Goal: Information Seeking & Learning: Learn about a topic

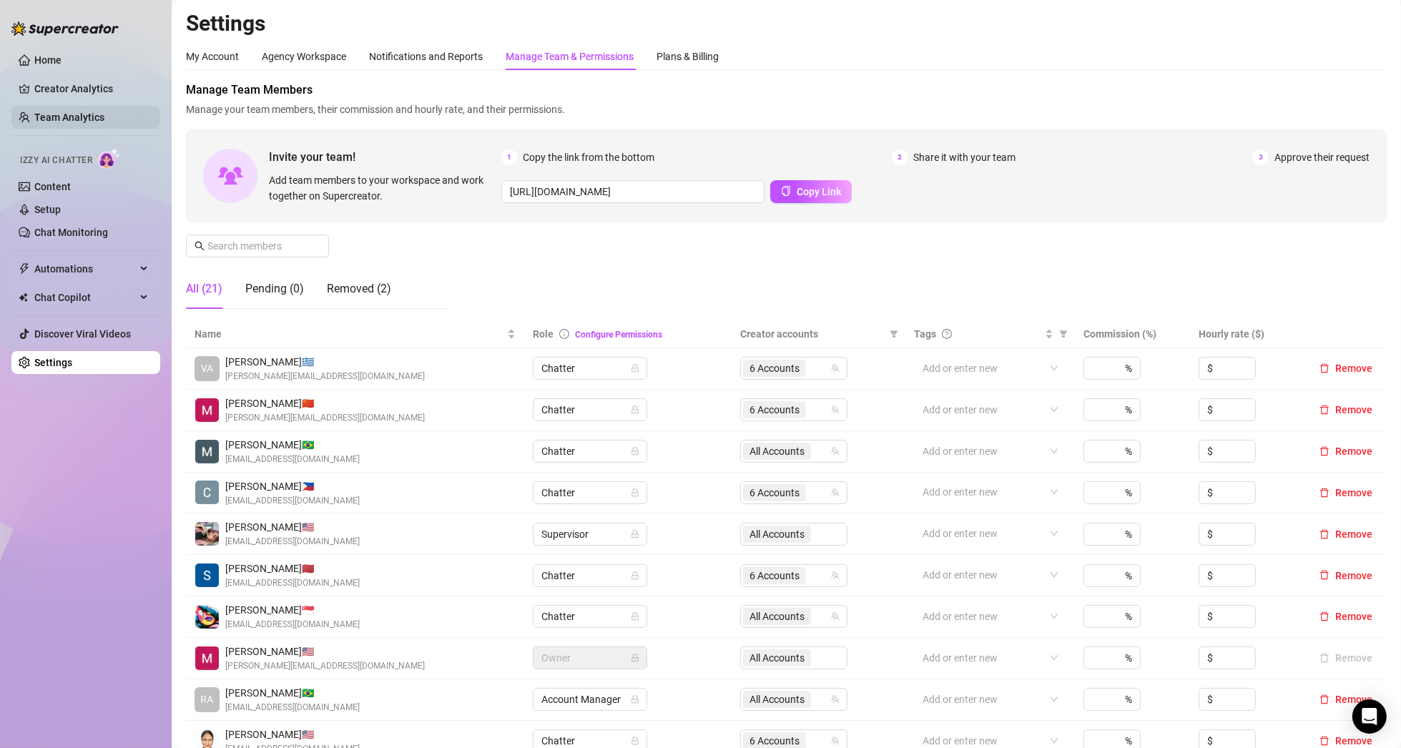
click at [66, 112] on link "Team Analytics" at bounding box center [69, 117] width 70 height 11
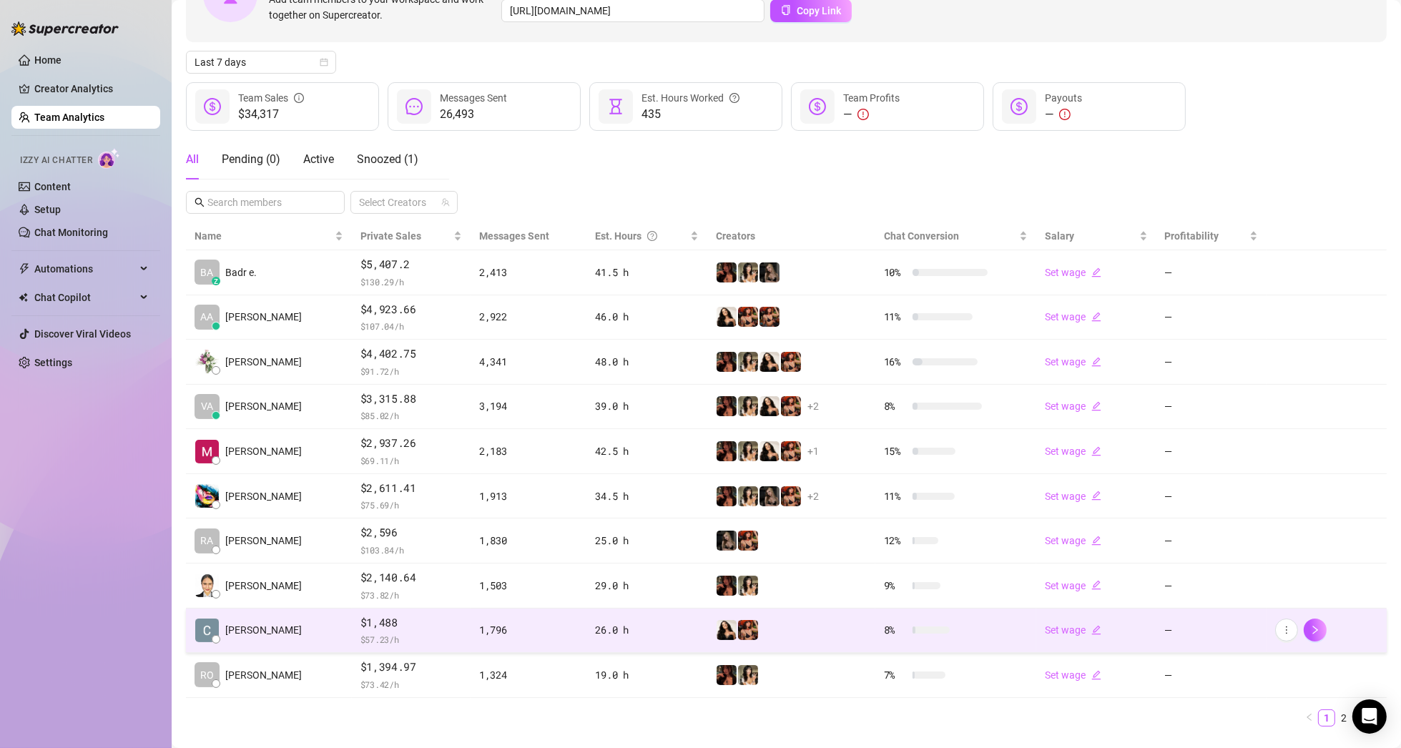
scroll to position [143, 0]
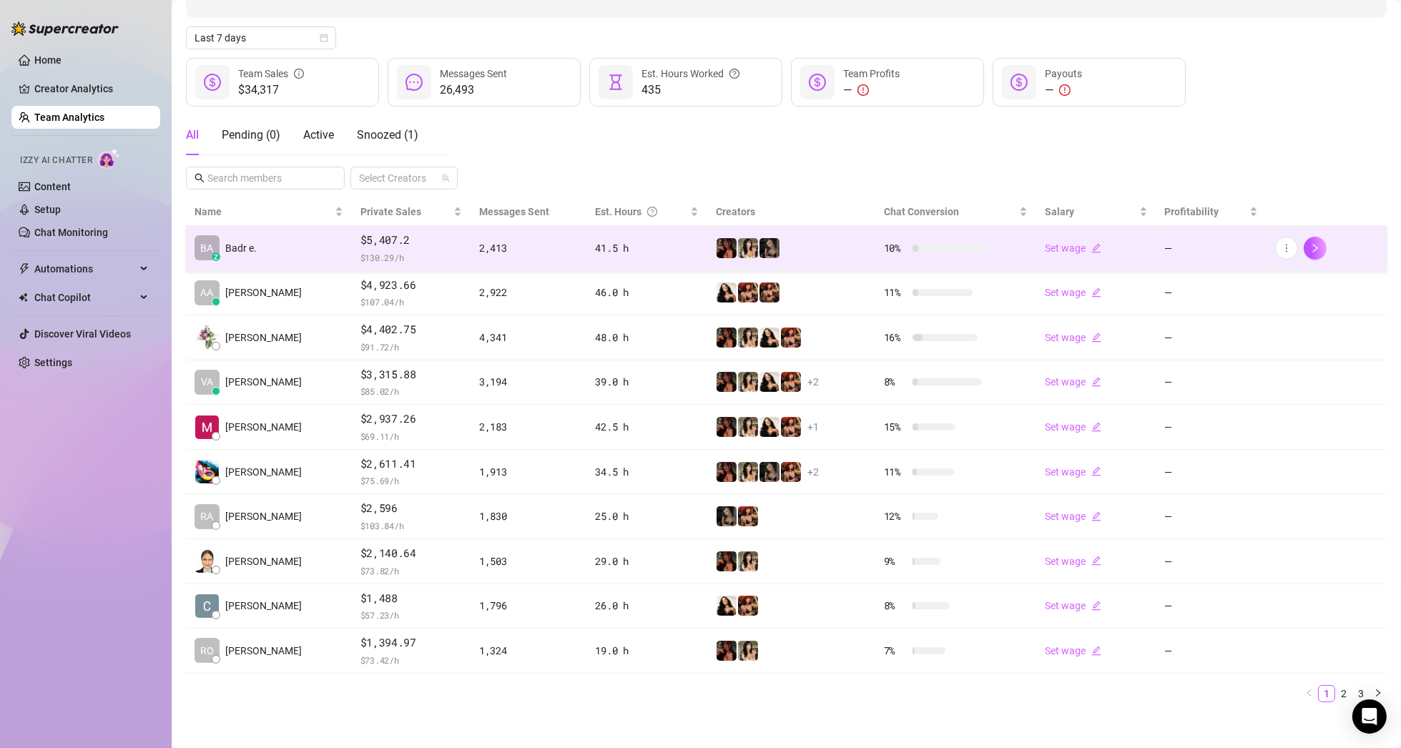
click at [282, 244] on td "[PERSON_NAME] e." at bounding box center [269, 248] width 166 height 45
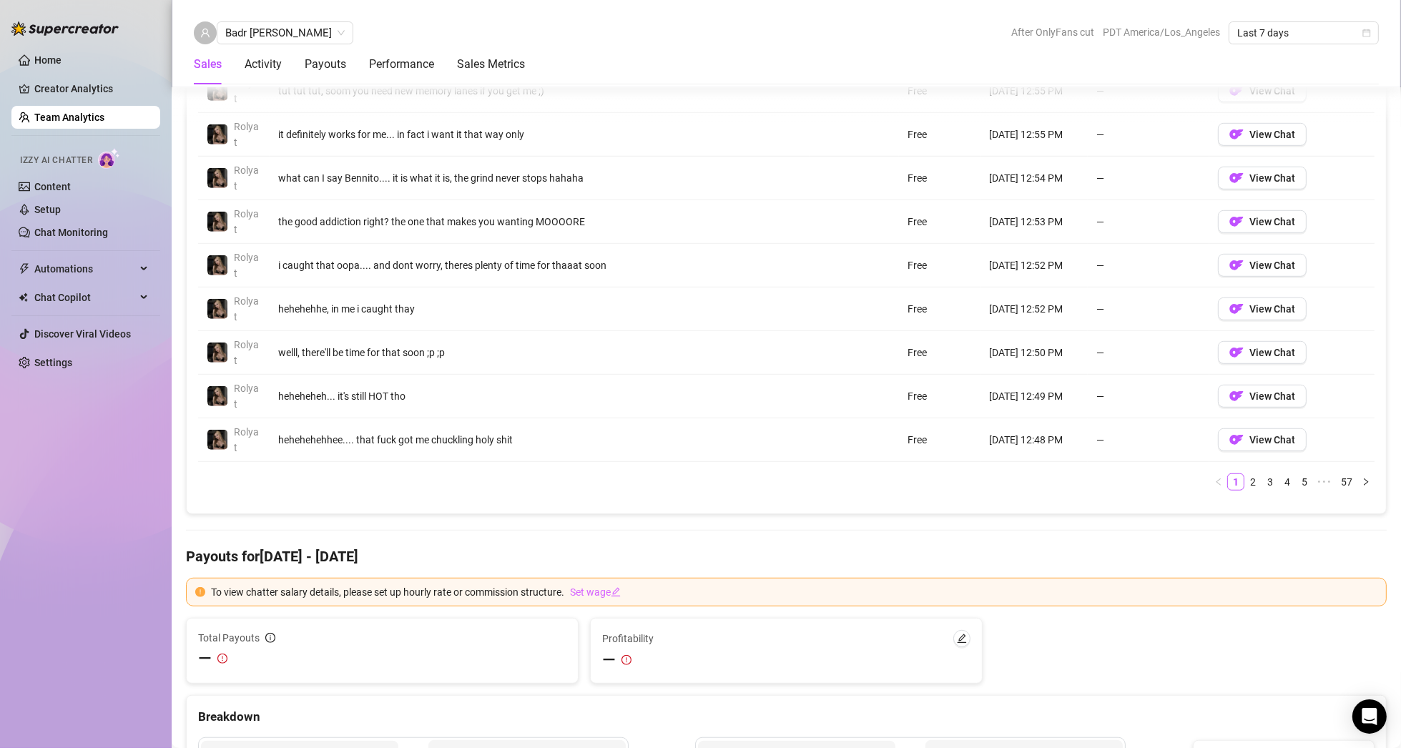
scroll to position [1010, 0]
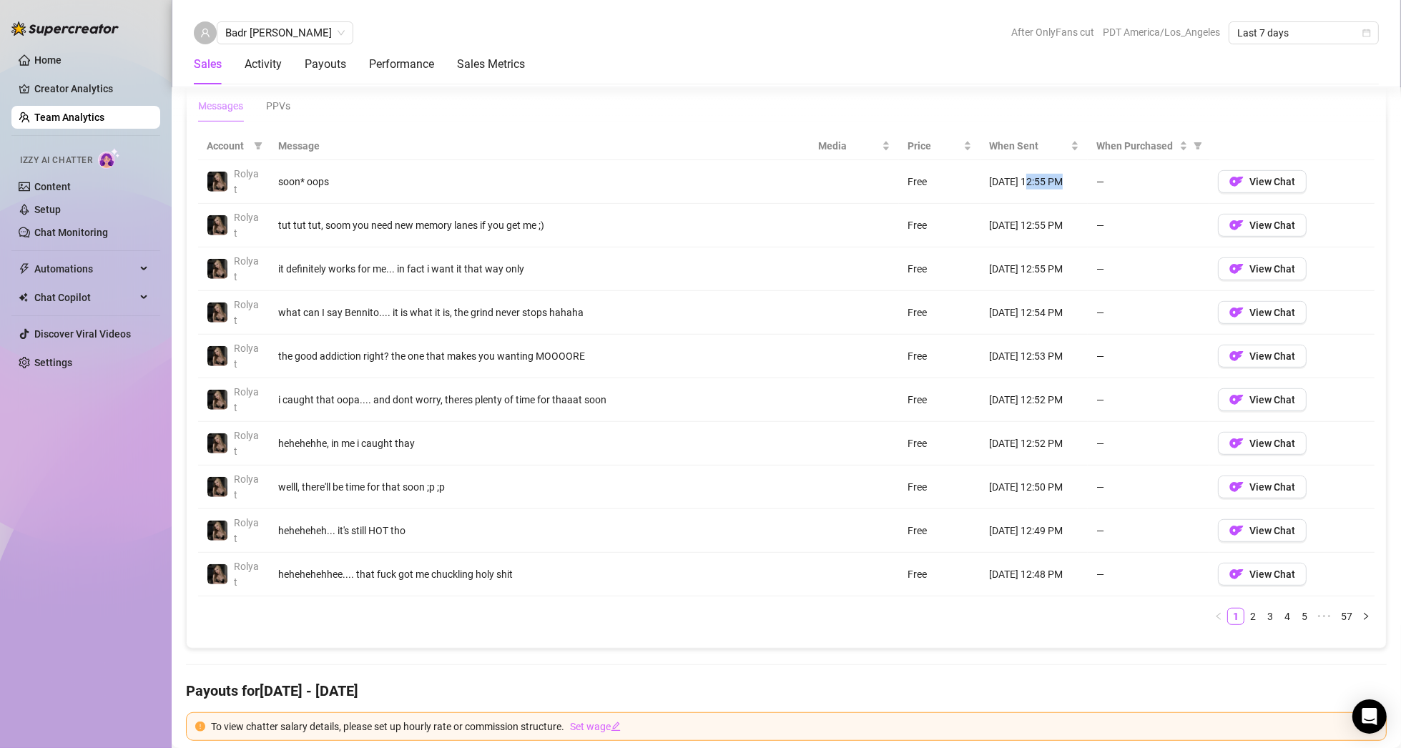
click at [1046, 185] on td "[DATE] 12:55 PM" at bounding box center [1033, 182] width 107 height 44
drag, startPoint x: 1023, startPoint y: 221, endPoint x: 1049, endPoint y: 226, distance: 26.2
click at [1049, 226] on td "[DATE] 12:55 PM" at bounding box center [1033, 226] width 107 height 44
drag, startPoint x: 1037, startPoint y: 267, endPoint x: 1055, endPoint y: 272, distance: 18.6
click at [1055, 269] on td "[DATE] 12:55 PM" at bounding box center [1033, 269] width 107 height 44
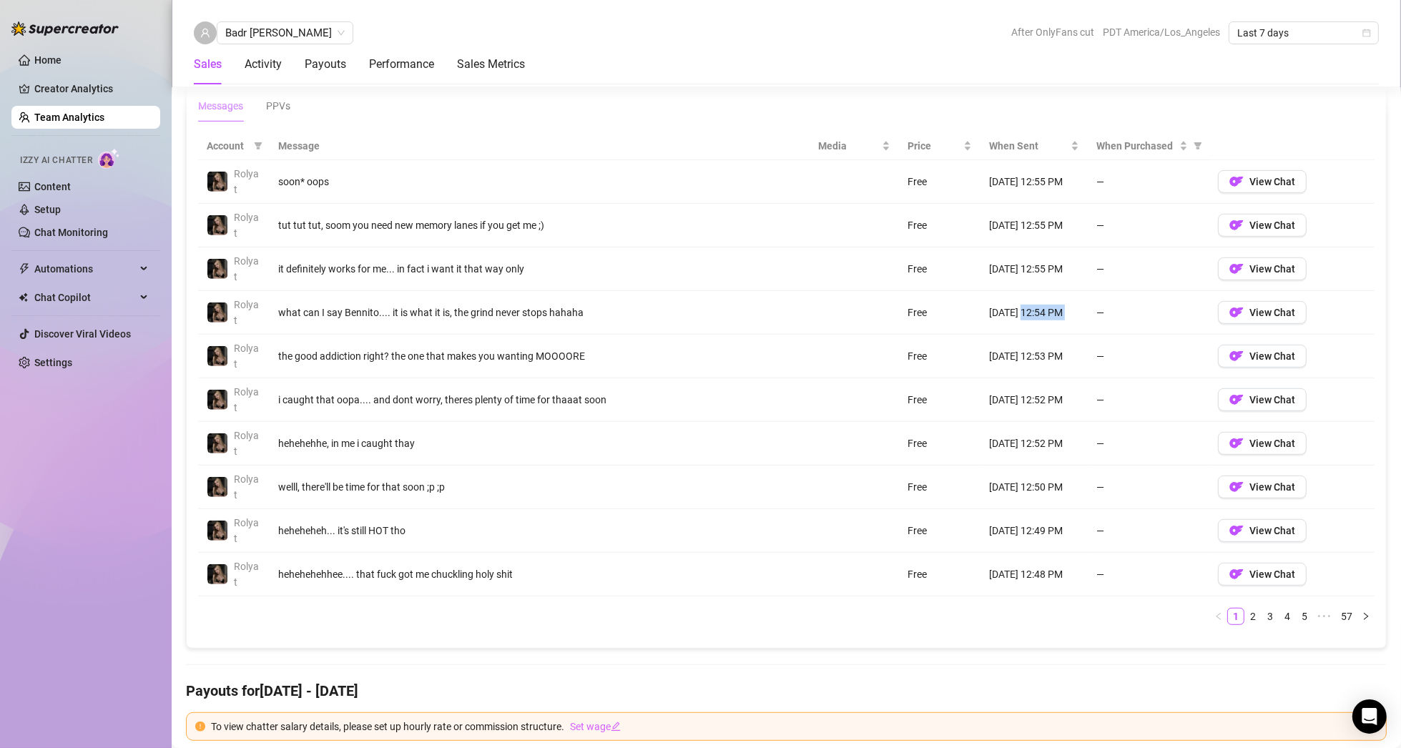
drag, startPoint x: 1016, startPoint y: 313, endPoint x: 1079, endPoint y: 317, distance: 63.1
click at [1079, 317] on tr "Rolyat what can I say Bennito.... it is what it is, the grind never stops hahah…" at bounding box center [786, 313] width 1176 height 44
click at [1075, 384] on td "[DATE] 12:52 PM" at bounding box center [1033, 400] width 107 height 44
drag, startPoint x: 1014, startPoint y: 569, endPoint x: 1057, endPoint y: 573, distance: 42.4
click at [1057, 573] on td "[DATE] 12:48 PM" at bounding box center [1033, 575] width 107 height 44
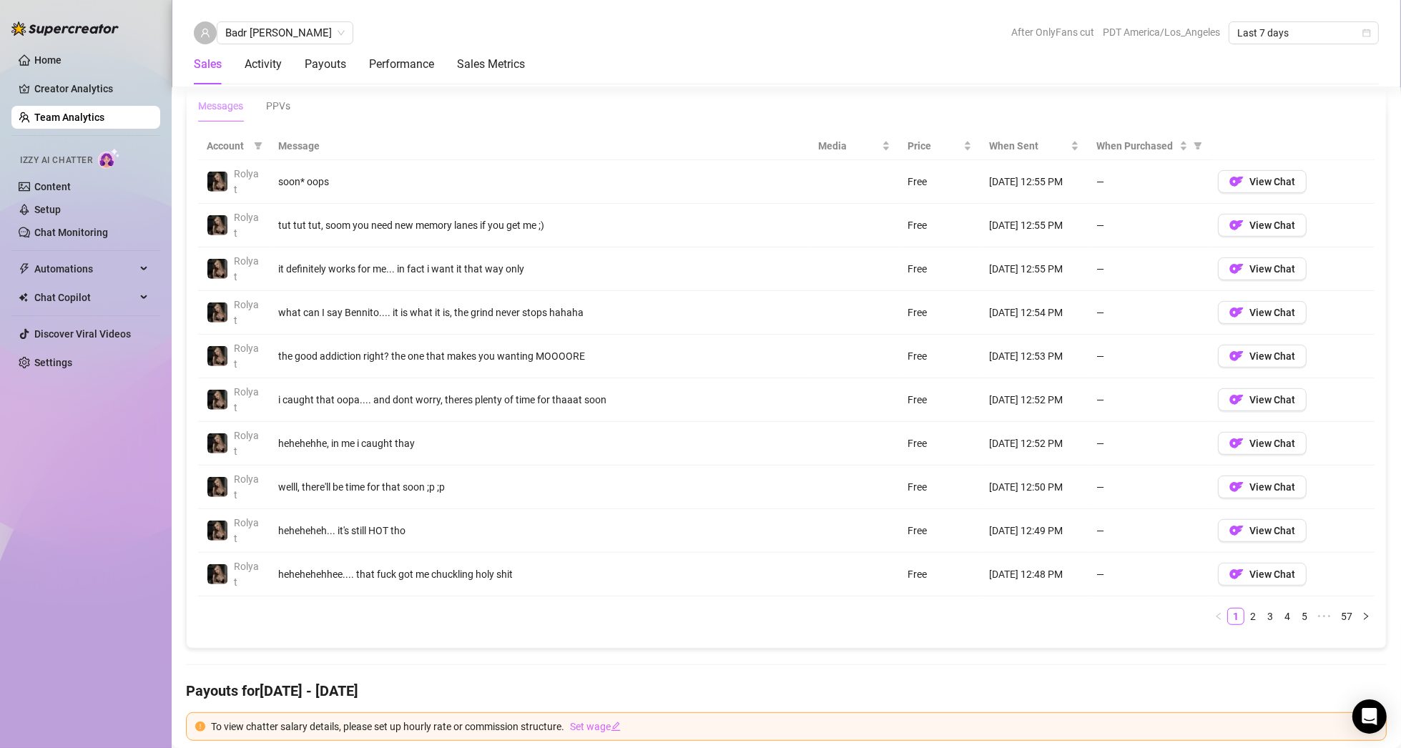
click at [1046, 587] on td "[DATE] 12:48 PM" at bounding box center [1033, 575] width 107 height 44
drag, startPoint x: 1012, startPoint y: 354, endPoint x: 1019, endPoint y: 352, distance: 7.3
click at [1019, 352] on td "[DATE] 12:53 PM" at bounding box center [1033, 357] width 107 height 44
drag, startPoint x: 1014, startPoint y: 178, endPoint x: 1063, endPoint y: 182, distance: 48.7
click at [1063, 182] on td "[DATE] 12:55 PM" at bounding box center [1033, 182] width 107 height 44
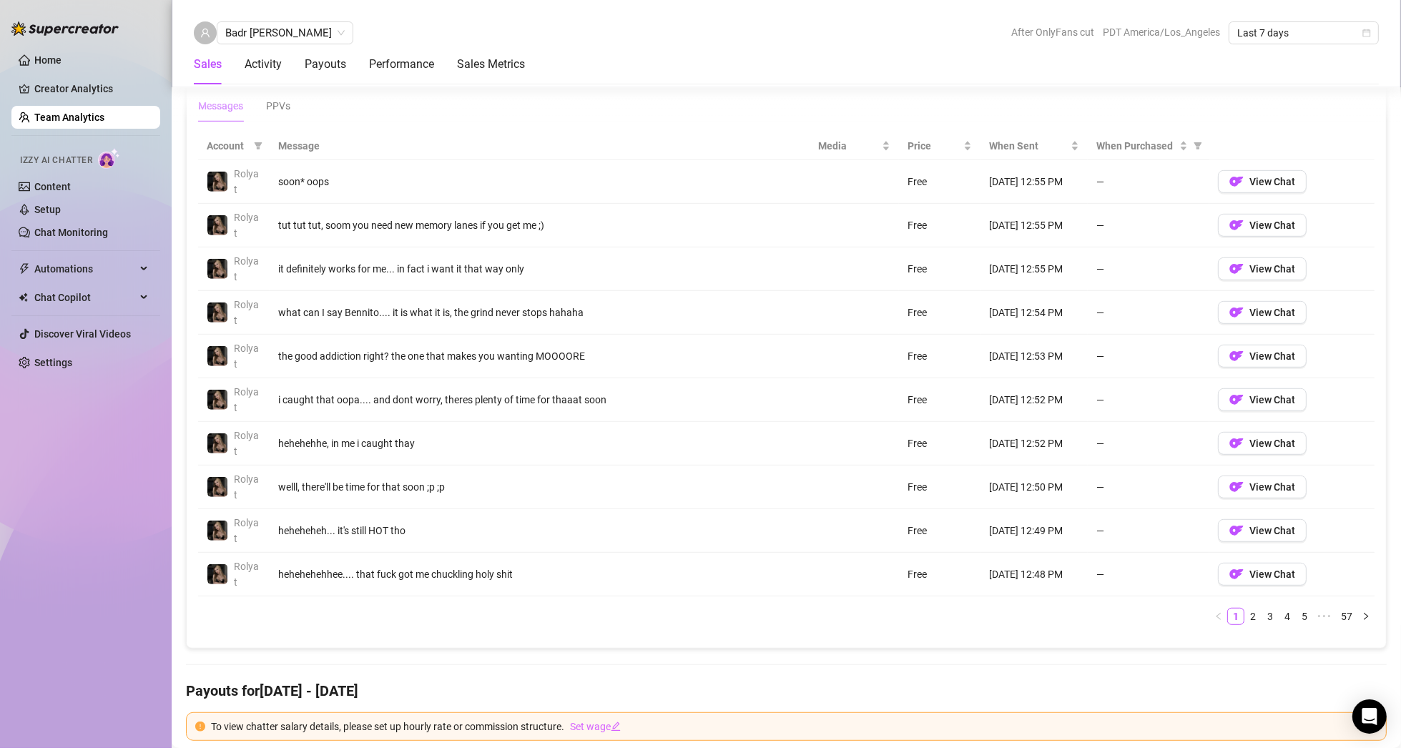
click at [1067, 214] on td "[DATE] 12:55 PM" at bounding box center [1033, 226] width 107 height 44
click at [274, 56] on div "Activity" at bounding box center [263, 64] width 37 height 17
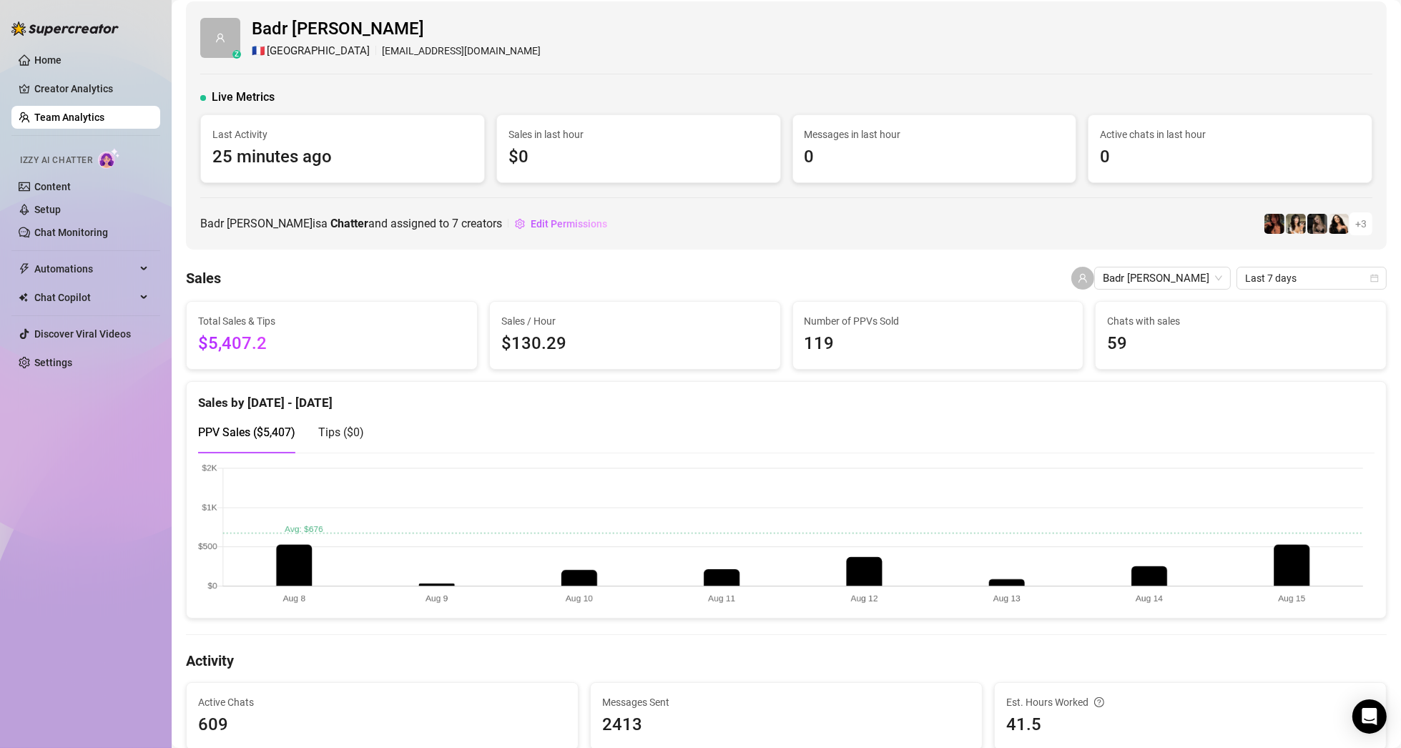
scroll to position [0, 0]
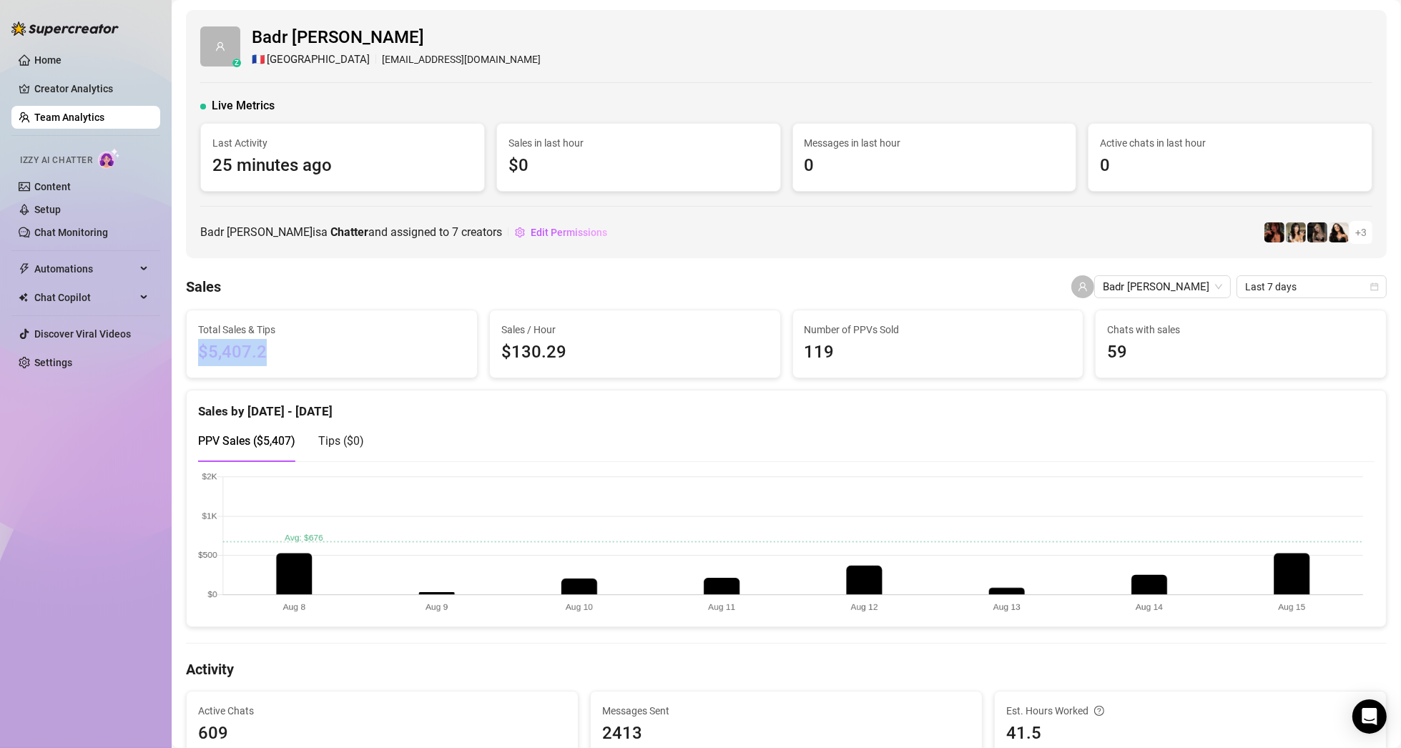
drag, startPoint x: 280, startPoint y: 355, endPoint x: 187, endPoint y: 355, distance: 92.9
click at [187, 355] on div "Total Sales & Tips $5,407.2" at bounding box center [332, 343] width 290 height 67
click at [317, 348] on span "$5,407.2" at bounding box center [331, 352] width 267 height 27
drag, startPoint x: 307, startPoint y: 348, endPoint x: 179, endPoint y: 349, distance: 128.0
click at [180, 349] on div "Total Sales & Tips $5,407.2" at bounding box center [331, 344] width 303 height 69
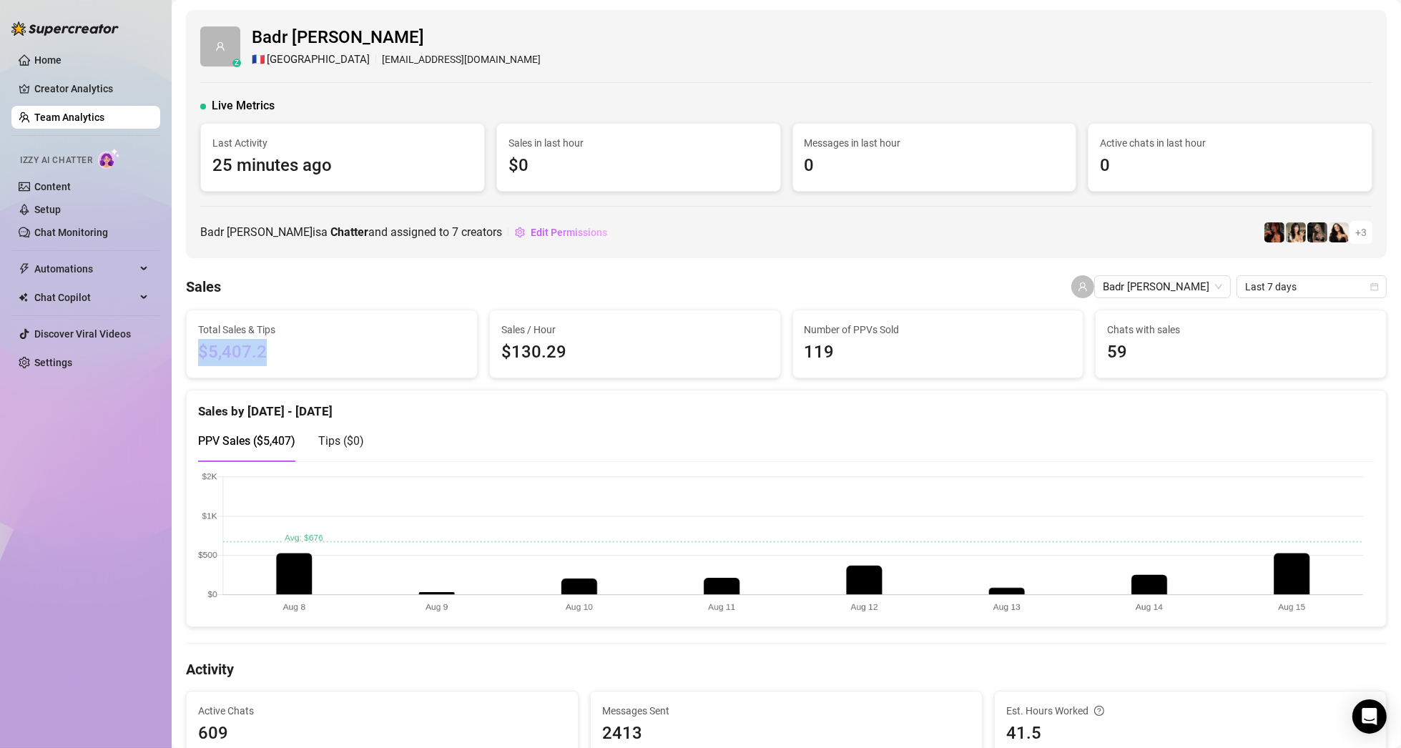
click at [362, 339] on span "$5,407.2" at bounding box center [331, 352] width 267 height 27
click at [285, 351] on span "$5,407.2" at bounding box center [331, 352] width 267 height 27
drag, startPoint x: 289, startPoint y: 352, endPoint x: 192, endPoint y: 350, distance: 97.3
click at [192, 350] on div "Total Sales & Tips $5,407.2" at bounding box center [332, 343] width 290 height 67
click at [311, 355] on span "$5,407.2" at bounding box center [331, 352] width 267 height 27
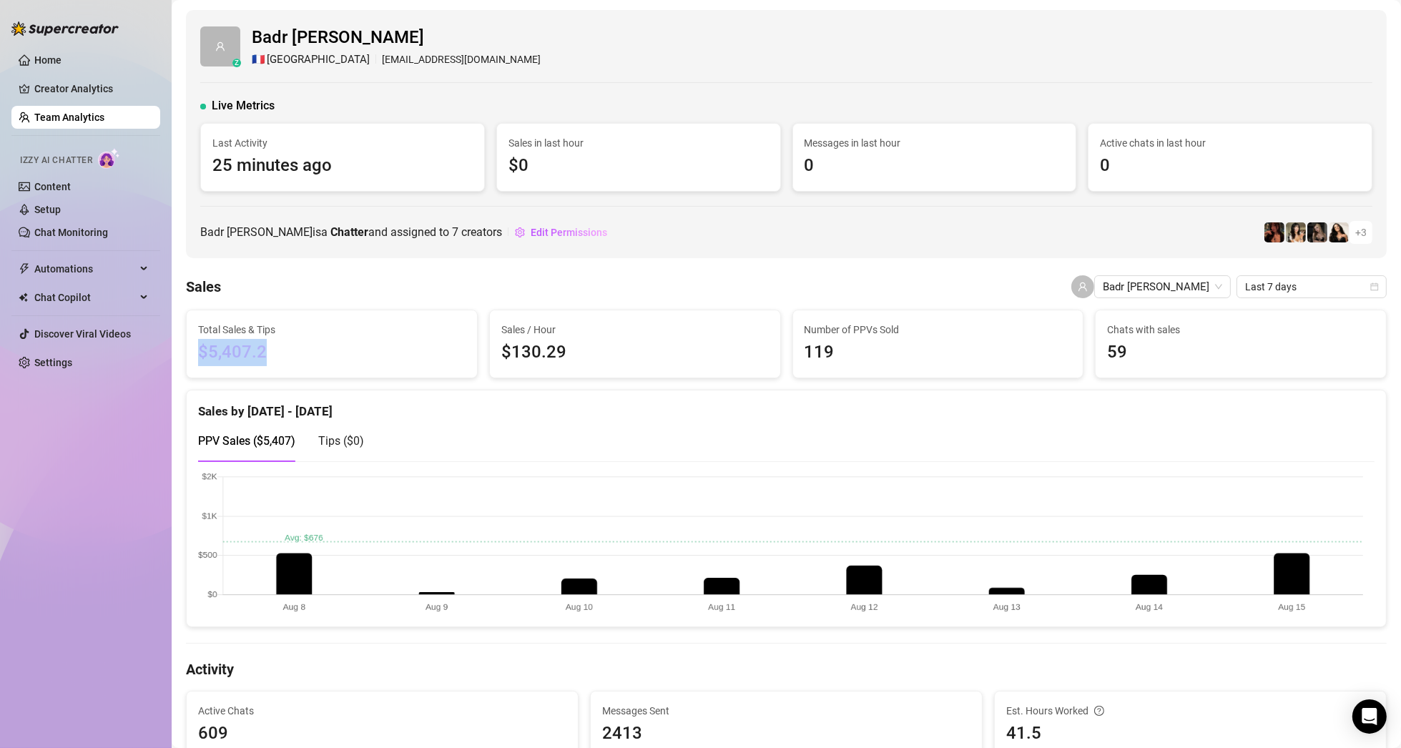
drag, startPoint x: 309, startPoint y: 350, endPoint x: 202, endPoint y: 350, distance: 107.2
click at [202, 350] on span "$5,407.2" at bounding box center [331, 352] width 267 height 27
click at [335, 356] on span "$5,407.2" at bounding box center [331, 352] width 267 height 27
drag, startPoint x: 295, startPoint y: 350, endPoint x: 177, endPoint y: 357, distance: 118.2
click at [180, 357] on div "Total Sales & Tips $5,407.2" at bounding box center [331, 344] width 303 height 69
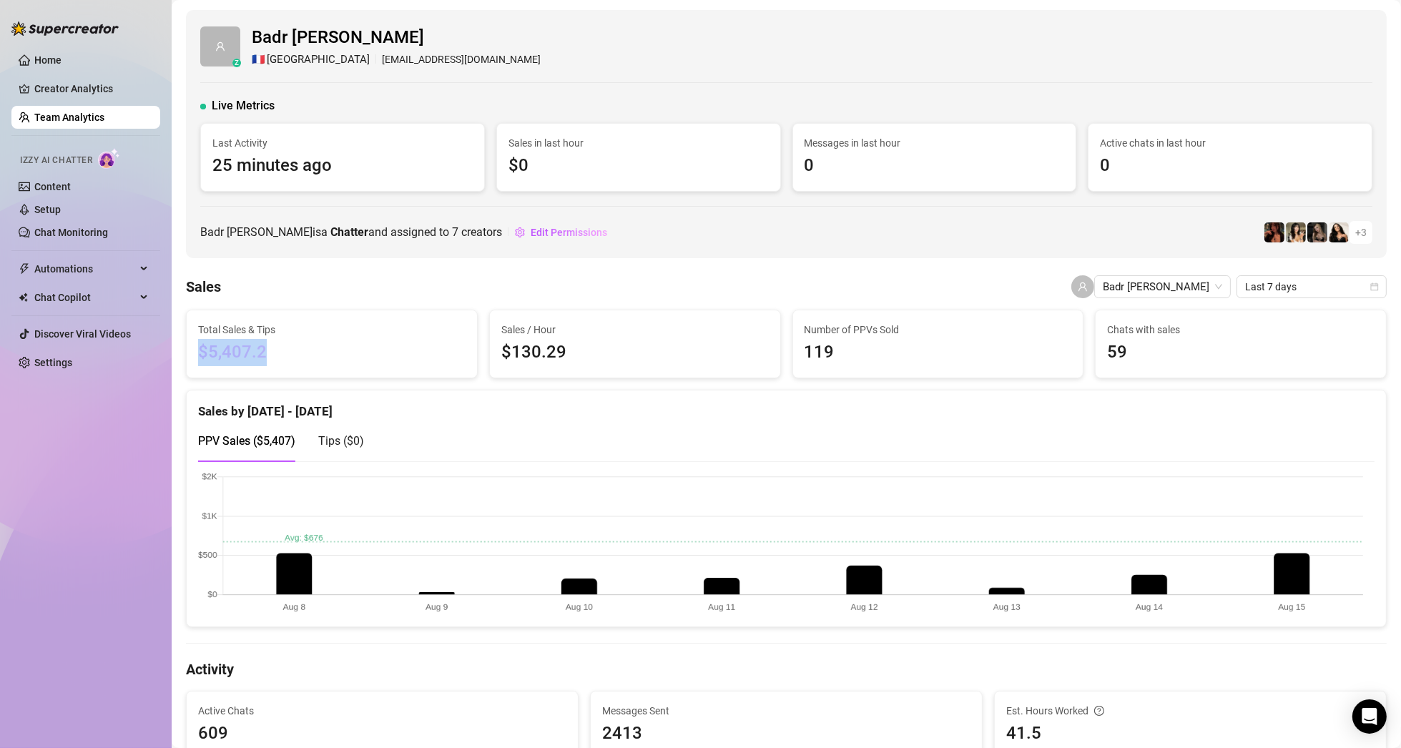
click at [71, 114] on link "Team Analytics" at bounding box center [69, 117] width 70 height 11
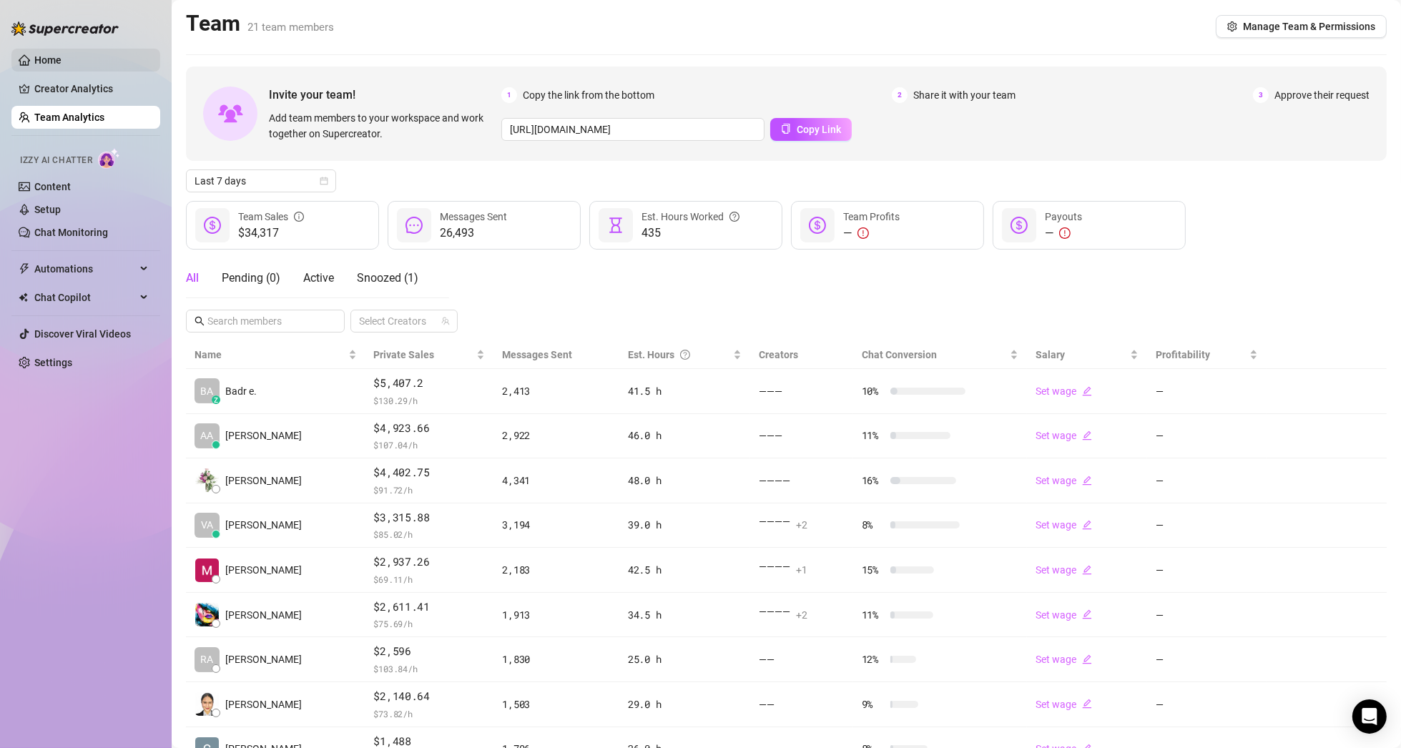
click at [61, 57] on link "Home" at bounding box center [47, 59] width 27 height 11
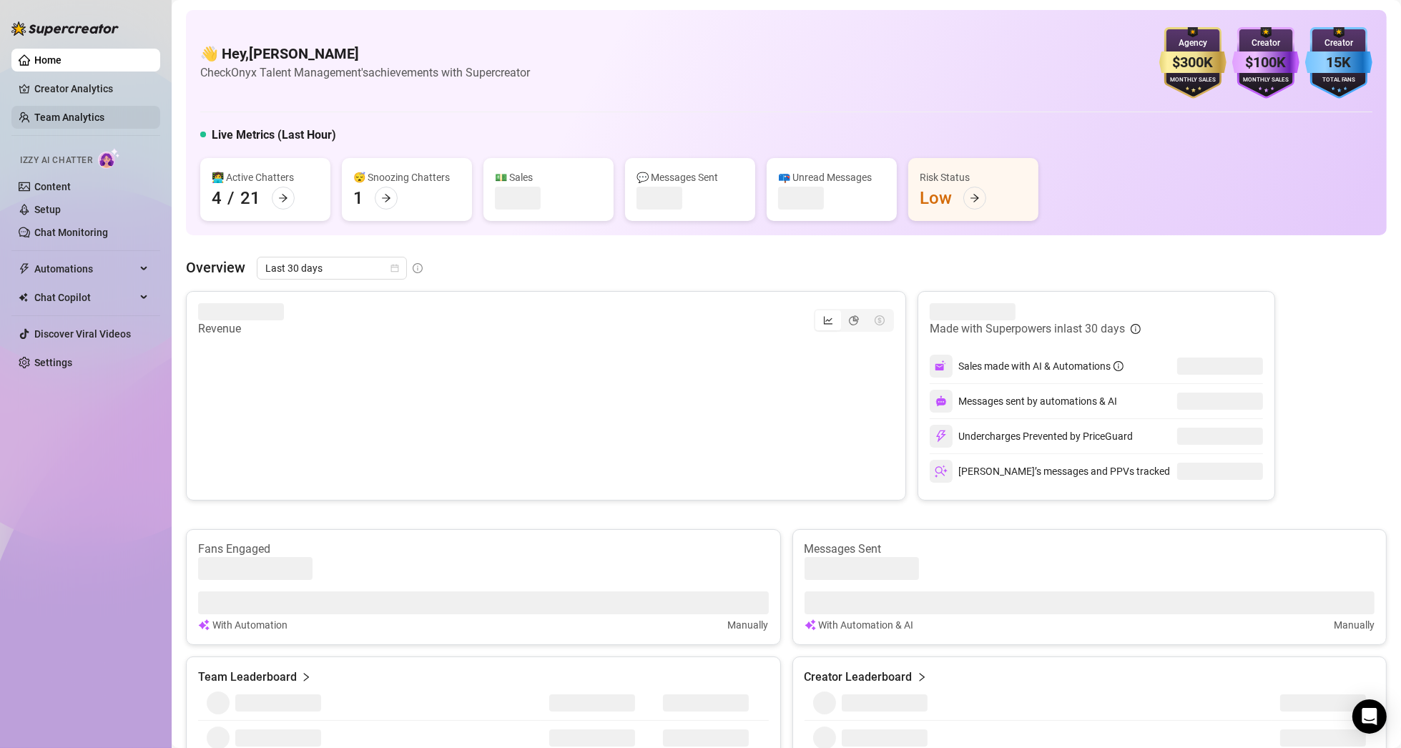
click at [87, 117] on link "Team Analytics" at bounding box center [69, 117] width 70 height 11
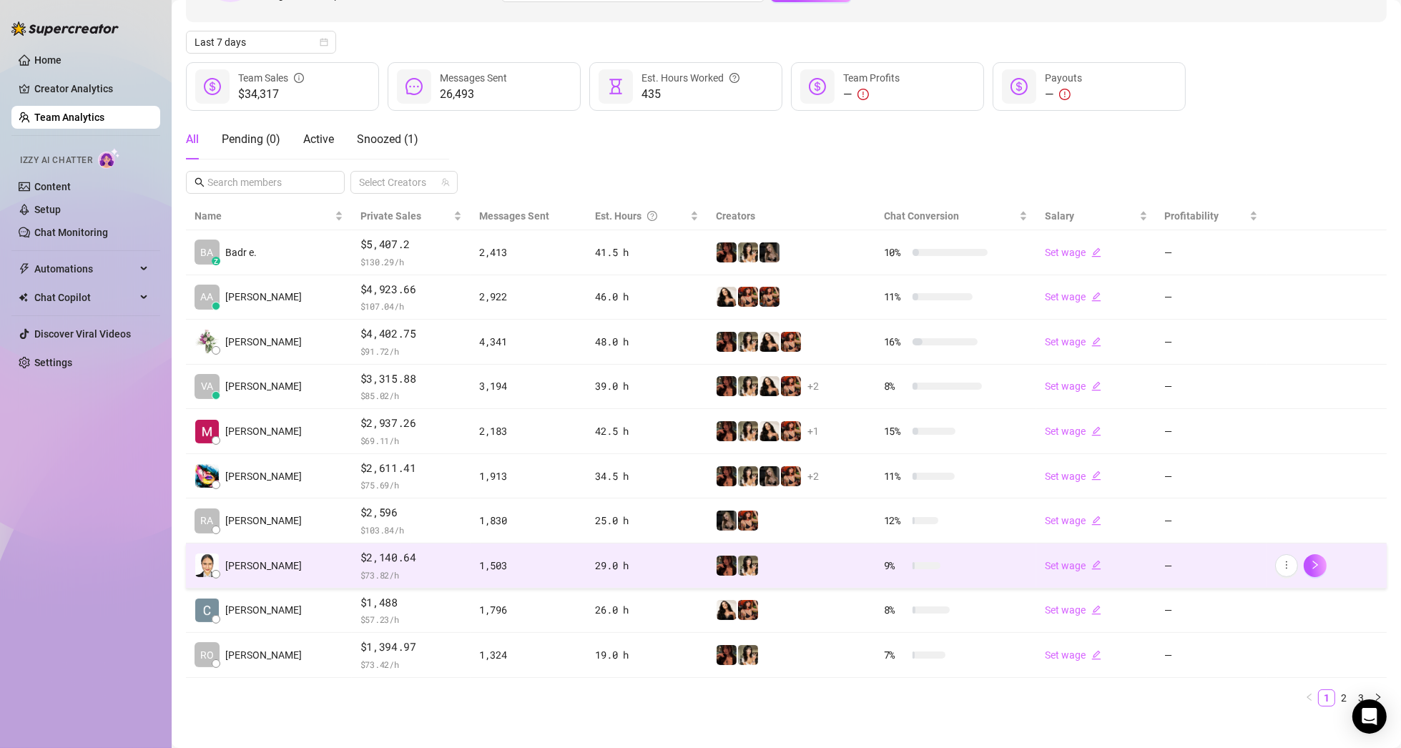
scroll to position [149, 0]
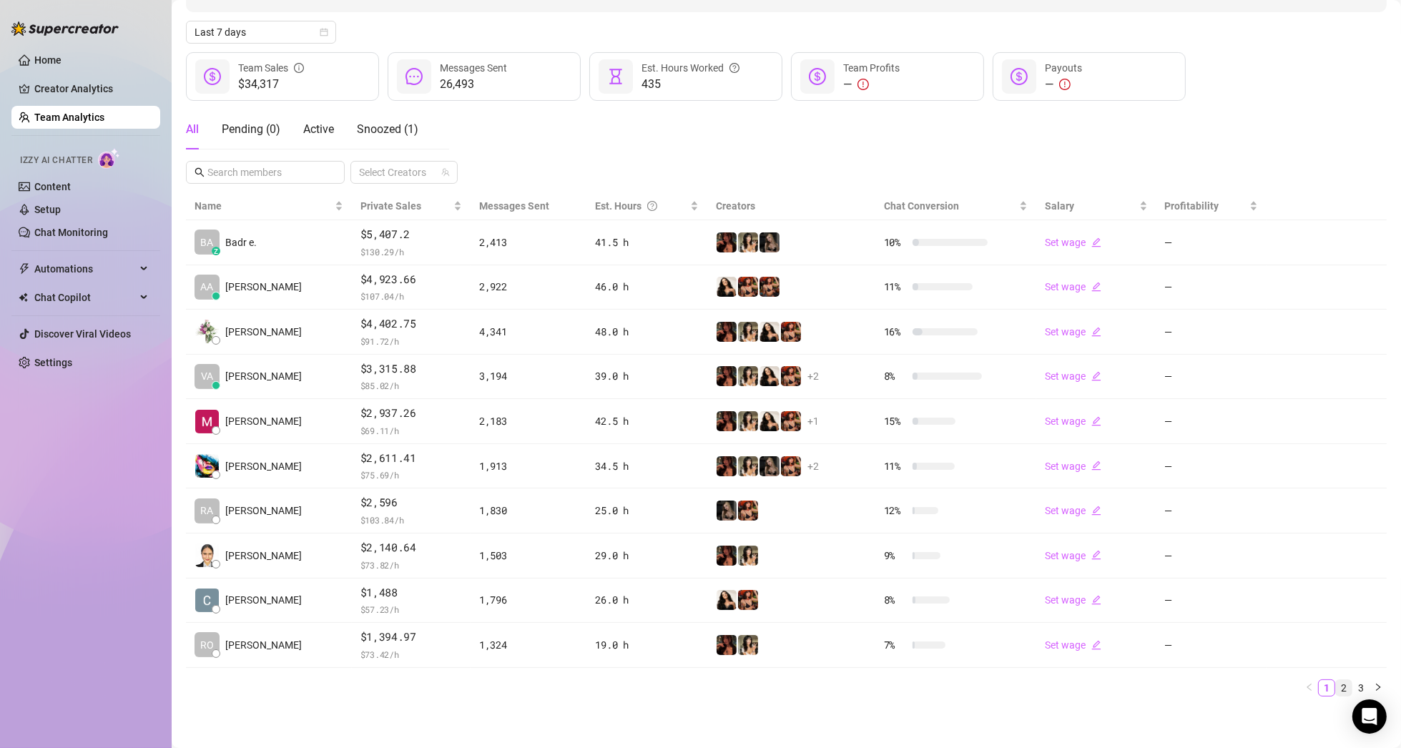
click at [1335, 686] on link "2" at bounding box center [1343, 688] width 16 height 16
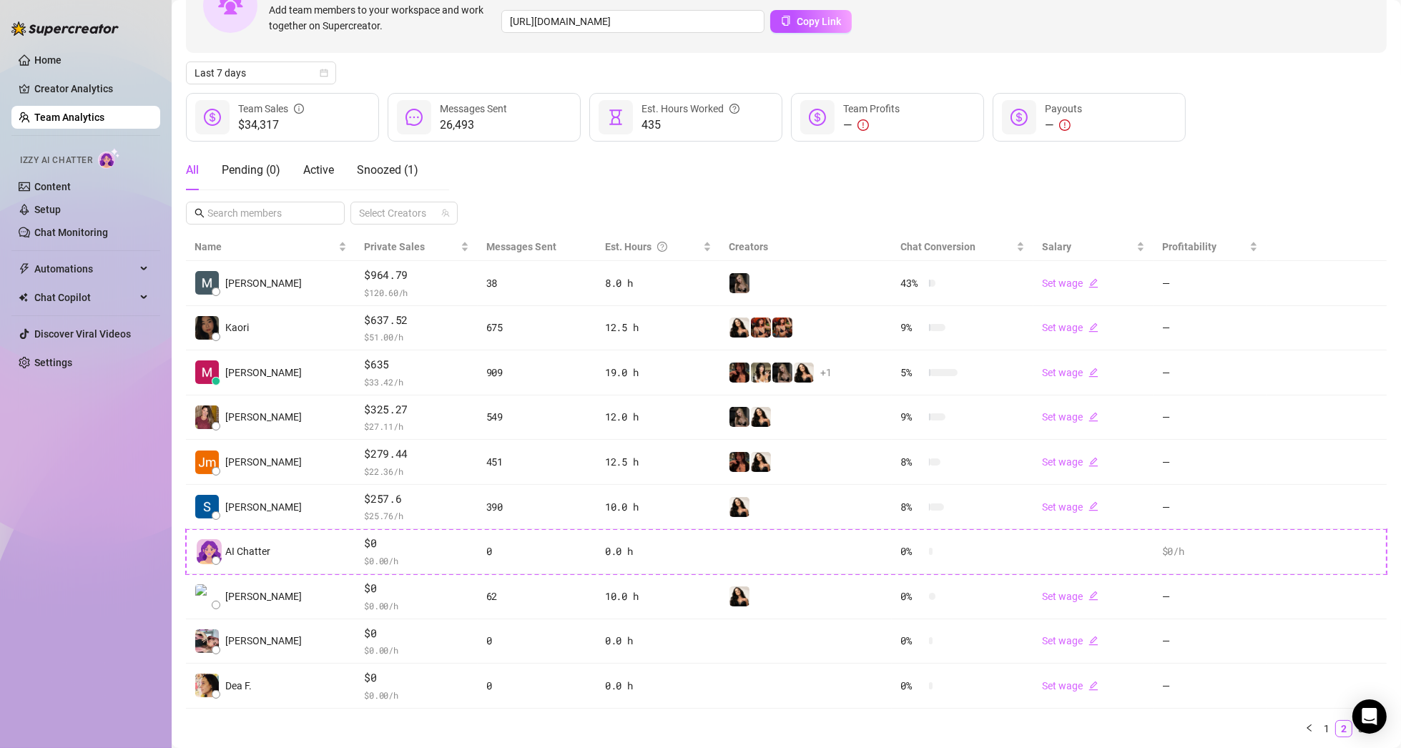
scroll to position [0, 0]
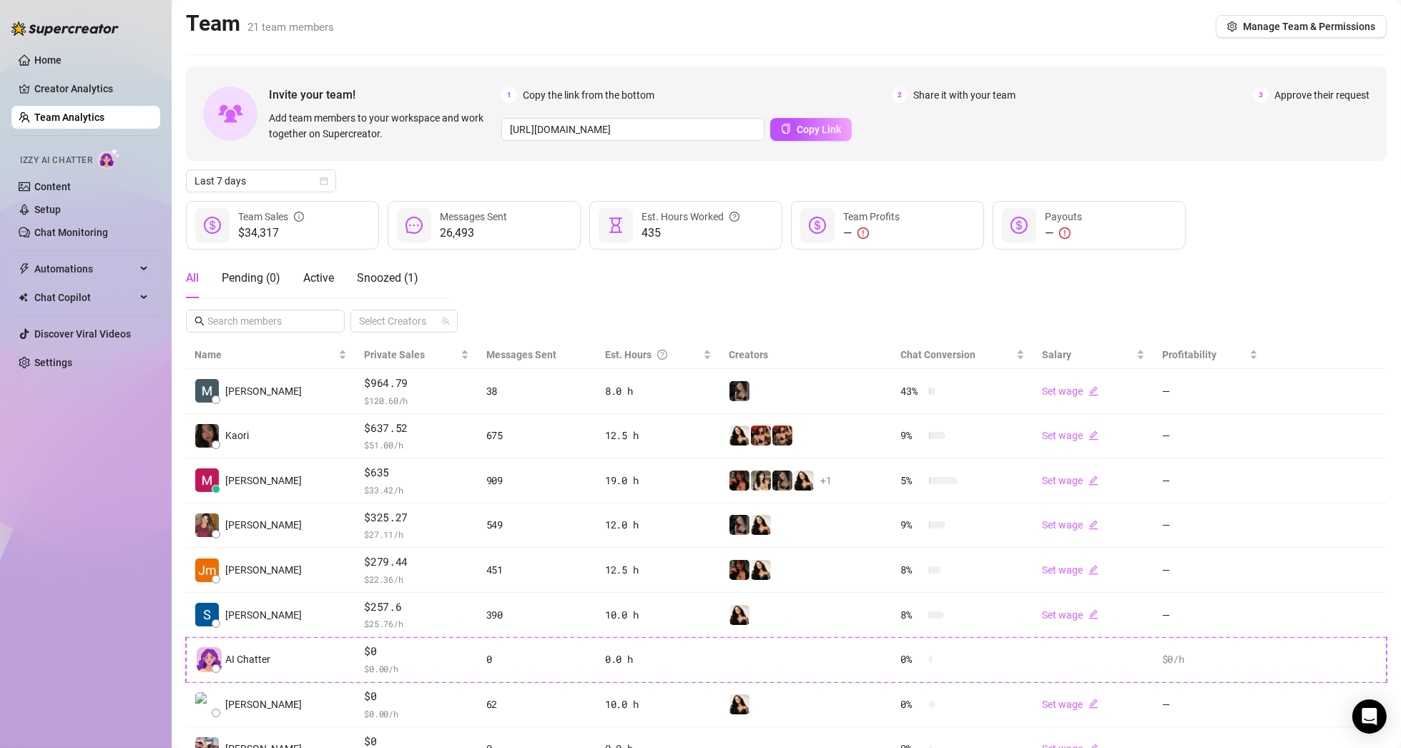
click at [194, 277] on div "All" at bounding box center [192, 278] width 13 height 17
click at [97, 112] on link "Team Analytics" at bounding box center [69, 117] width 70 height 11
